Goal: Information Seeking & Learning: Learn about a topic

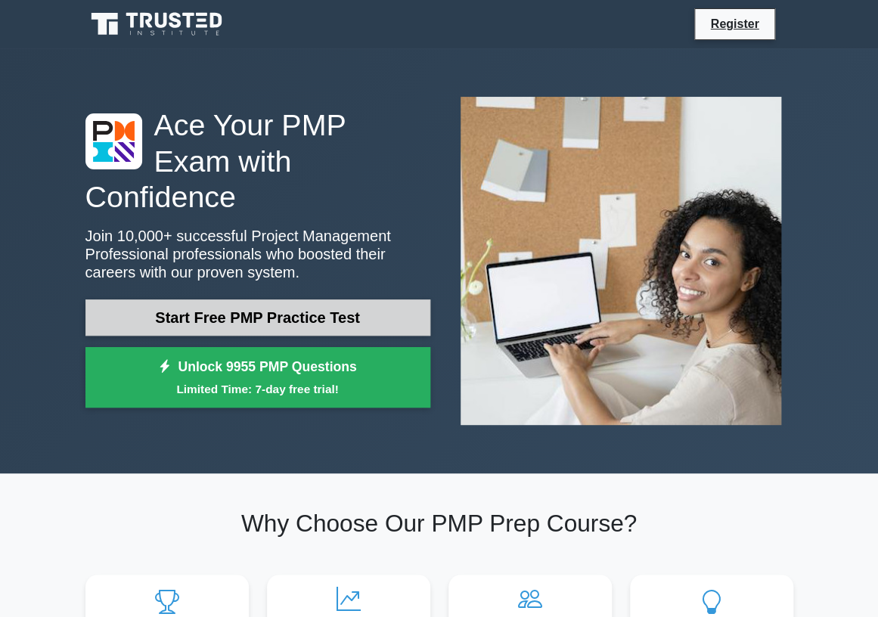
click at [305, 299] on link "Start Free PMP Practice Test" at bounding box center [257, 317] width 345 height 36
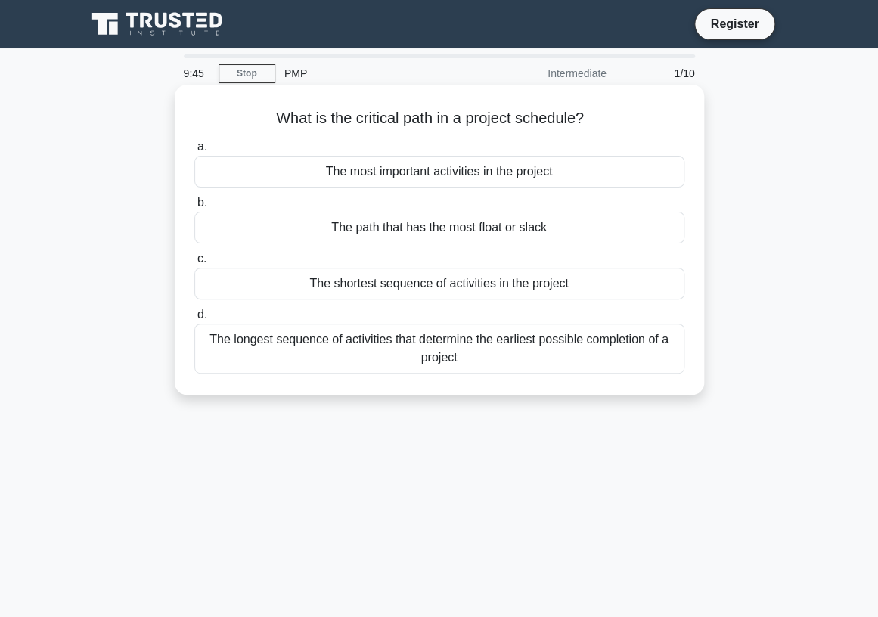
click at [435, 287] on div "The shortest sequence of activities in the project" at bounding box center [439, 284] width 490 height 32
click at [194, 264] on input "c. The shortest sequence of activities in the project" at bounding box center [194, 259] width 0 height 10
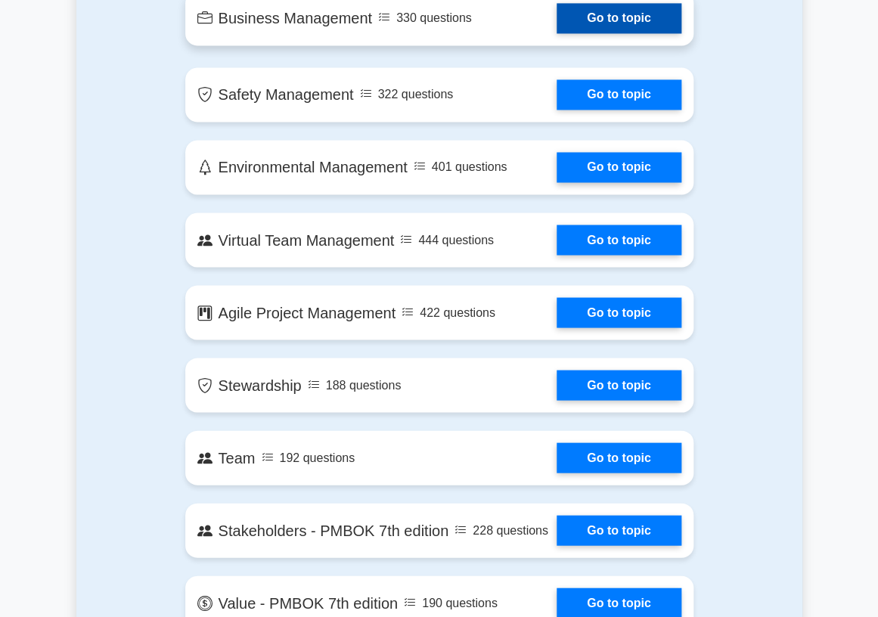
scroll to position [2644, 0]
